Goal: Information Seeking & Learning: Learn about a topic

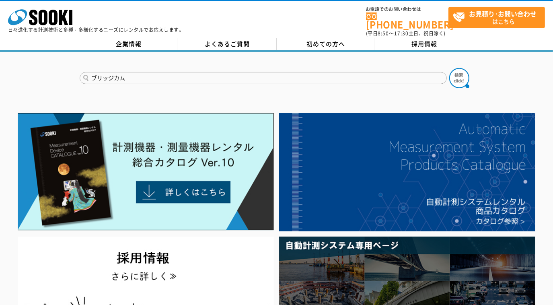
type input "ブリッジカム"
click at [449, 68] on button at bounding box center [459, 78] width 20 height 20
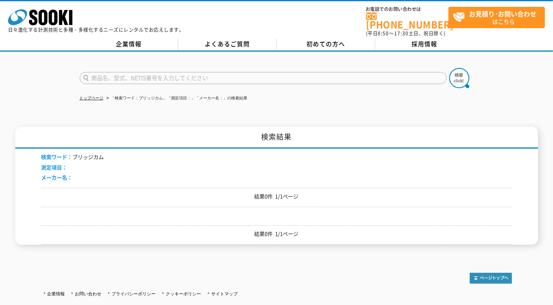
click at [216, 74] on input "text" at bounding box center [263, 78] width 367 height 12
type input "BRIDGECAM"
click at [449, 68] on button at bounding box center [459, 78] width 20 height 20
click at [176, 72] on input "text" at bounding box center [263, 78] width 367 height 12
type input "BRIDGECOM"
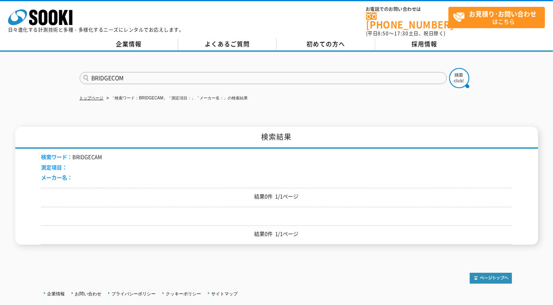
click at [449, 68] on button at bounding box center [459, 78] width 20 height 20
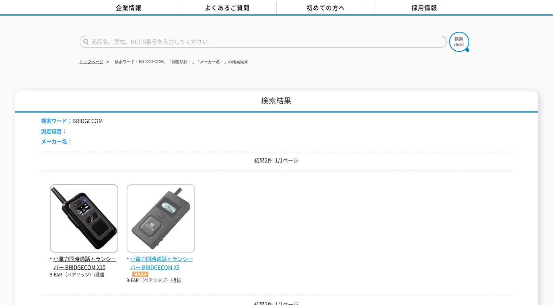
scroll to position [73, 0]
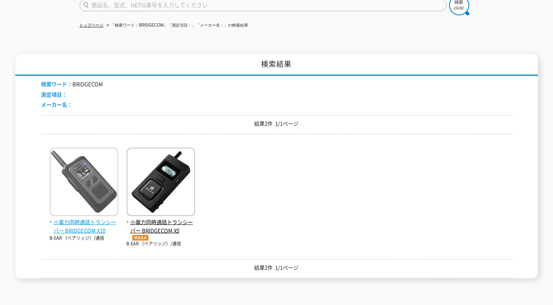
click at [75, 219] on span "小電力同時通話トランシーバー BRIDGECOM X10" at bounding box center [84, 226] width 68 height 17
click at [90, 218] on span "小電力同時通話トランシーバー BRIDGECOM X10" at bounding box center [84, 226] width 68 height 17
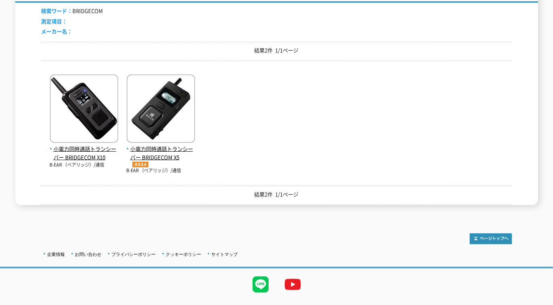
scroll to position [158, 0]
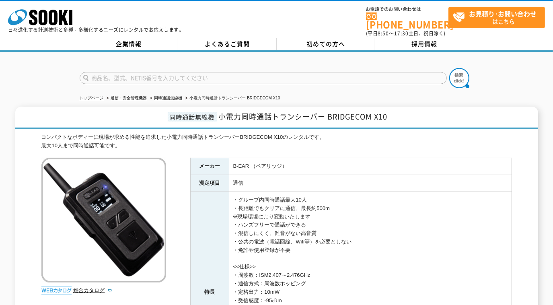
click at [191, 72] on input "text" at bounding box center [263, 78] width 367 height 12
type input "BONX"
click at [465, 79] on img at bounding box center [459, 78] width 20 height 20
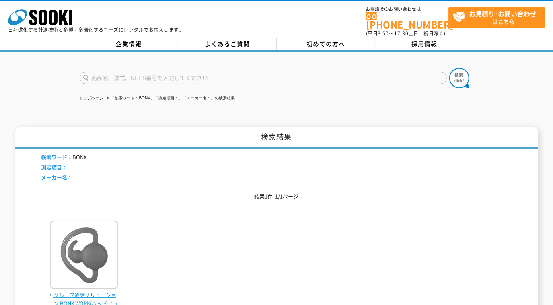
click at [99, 240] on img at bounding box center [84, 255] width 68 height 70
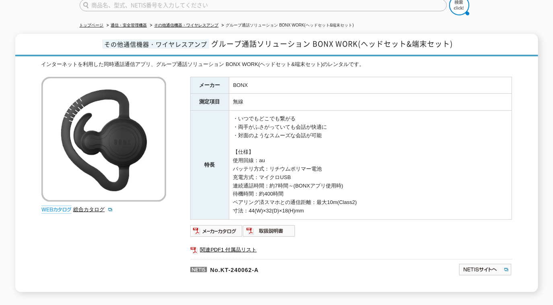
scroll to position [109, 0]
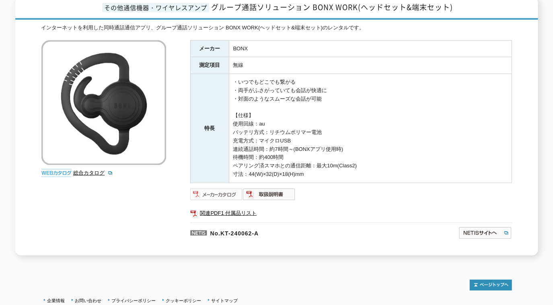
click at [233, 188] on img at bounding box center [216, 194] width 53 height 13
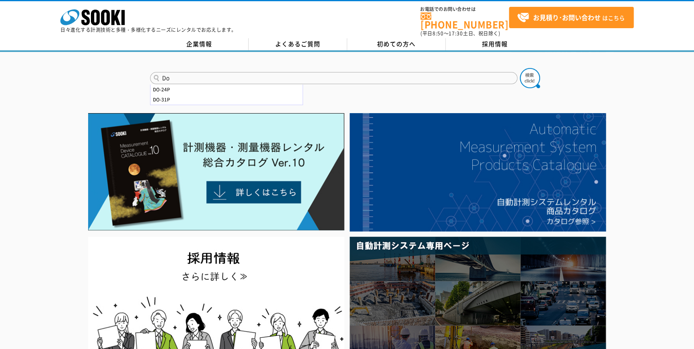
type input "D"
type input "32A"
click at [528, 68] on img at bounding box center [530, 78] width 20 height 20
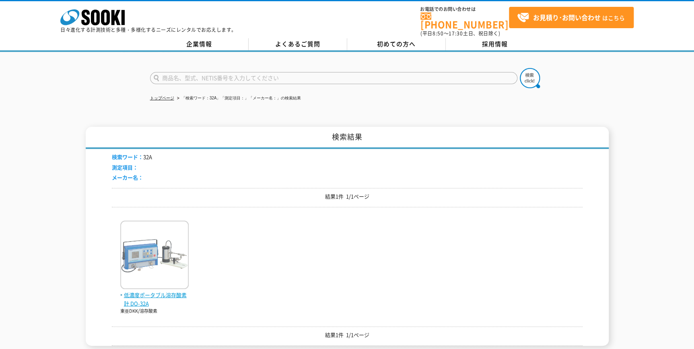
click at [165, 243] on img at bounding box center [154, 255] width 68 height 70
click at [158, 247] on img at bounding box center [154, 255] width 68 height 70
click at [138, 296] on span "低濃度ポータブル溶存酸素計 DO-32A" at bounding box center [154, 299] width 68 height 17
click at [138, 292] on span "低濃度ポータブル溶存酸素計 DO-32A" at bounding box center [154, 299] width 68 height 17
click at [140, 291] on span "低濃度ポータブル溶存酸素計 DO-32A" at bounding box center [154, 299] width 68 height 17
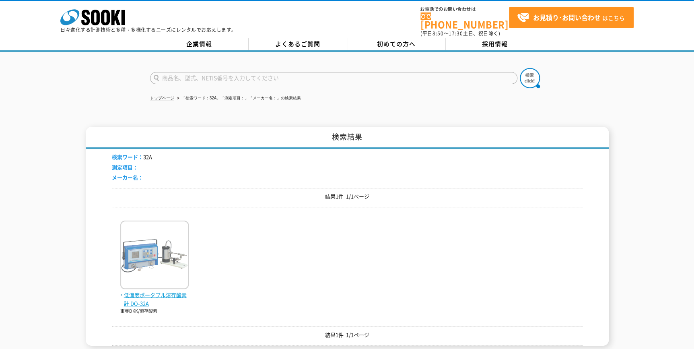
click at [140, 291] on span "低濃度ポータブル溶存酸素計 DO-32A" at bounding box center [154, 299] width 68 height 17
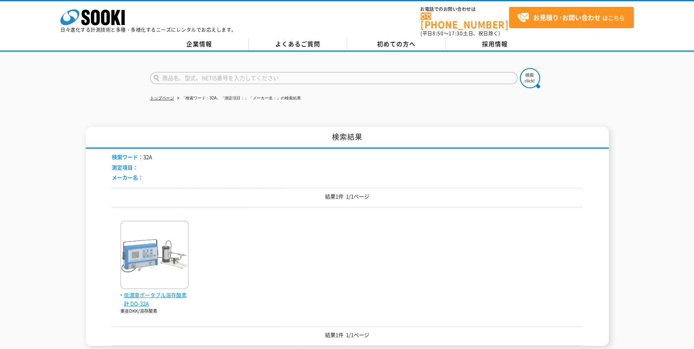
click at [140, 291] on span "低濃度ポータブル溶存酸素計 DO-32A" at bounding box center [154, 299] width 68 height 17
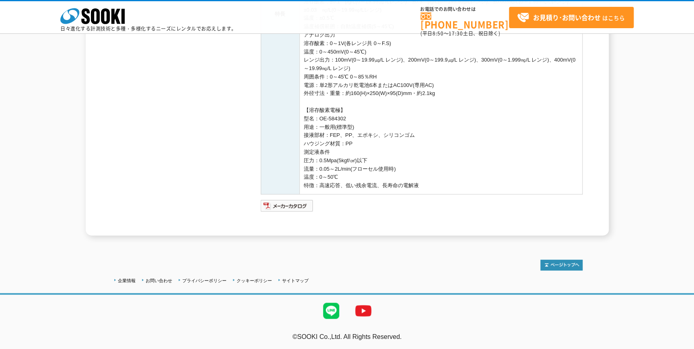
scroll to position [320, 0]
